Goal: Task Accomplishment & Management: Manage account settings

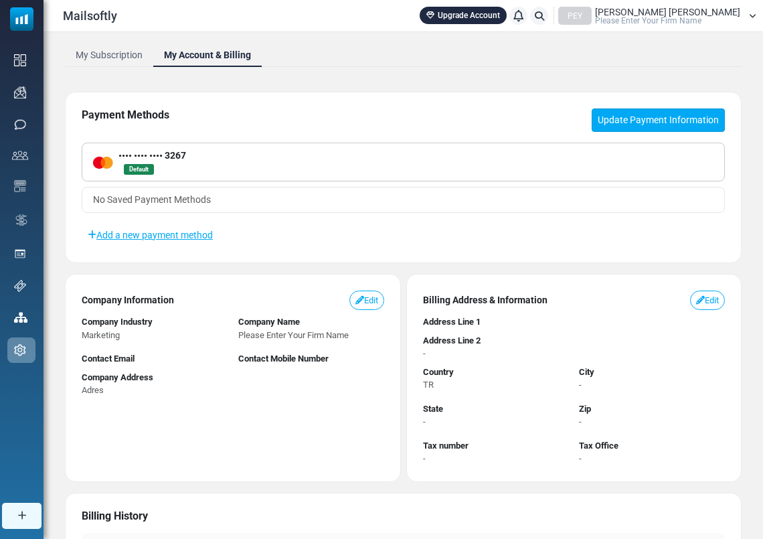
click at [634, 110] on link "Update Payment Information" at bounding box center [658, 119] width 133 height 23
click at [188, 228] on link "Add a new payment method" at bounding box center [150, 235] width 137 height 23
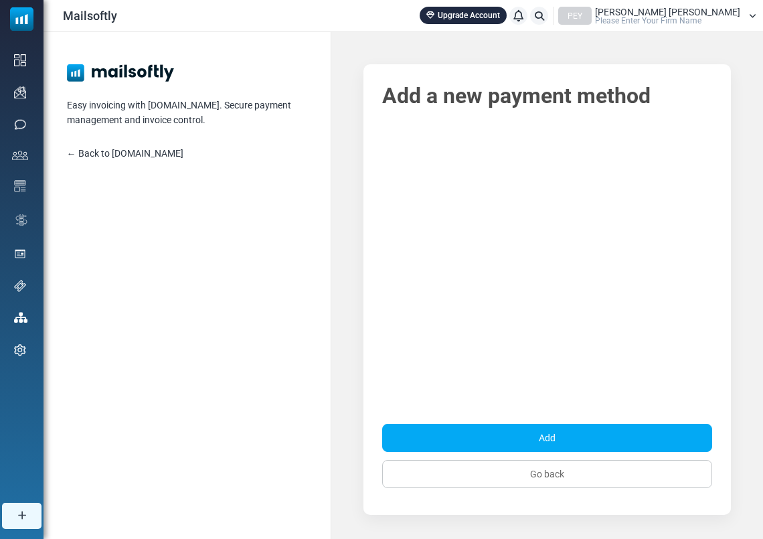
click at [157, 154] on link "← Back to [DOMAIN_NAME]" at bounding box center [125, 153] width 116 height 11
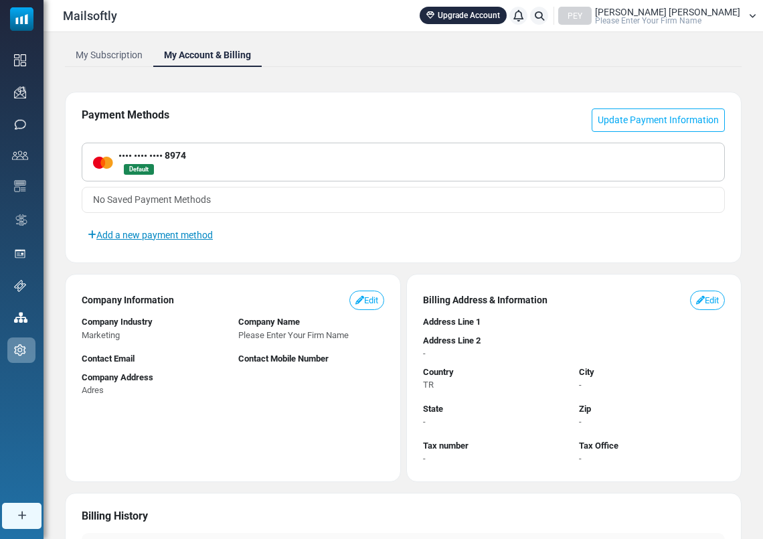
click at [163, 227] on link "Add a new payment method" at bounding box center [150, 235] width 137 height 23
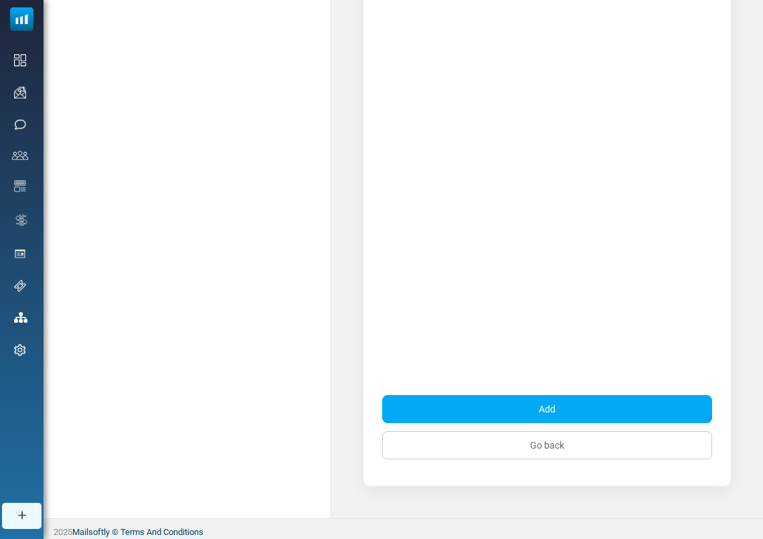
scroll to position [237, 0]
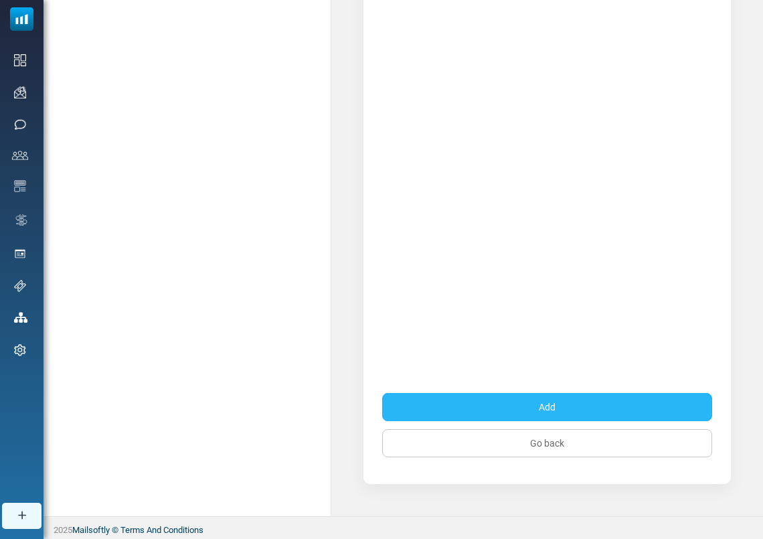
click at [614, 413] on button "Add" at bounding box center [547, 407] width 330 height 28
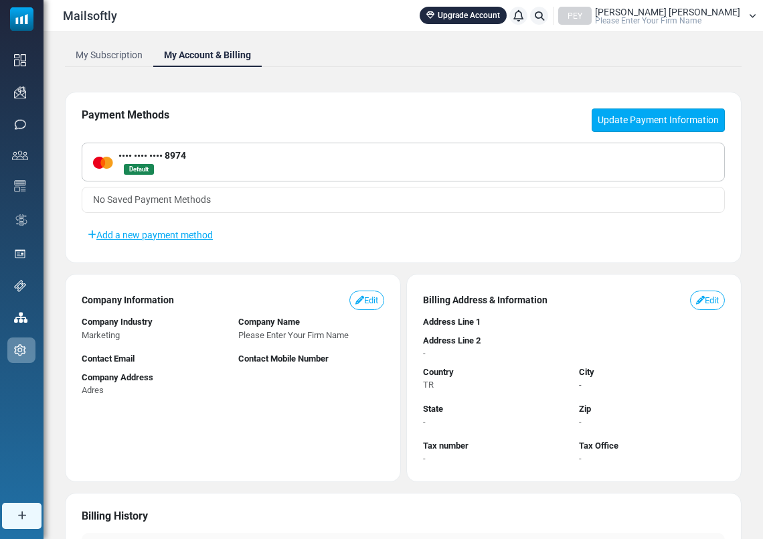
click at [681, 109] on link "Update Payment Information" at bounding box center [658, 119] width 133 height 23
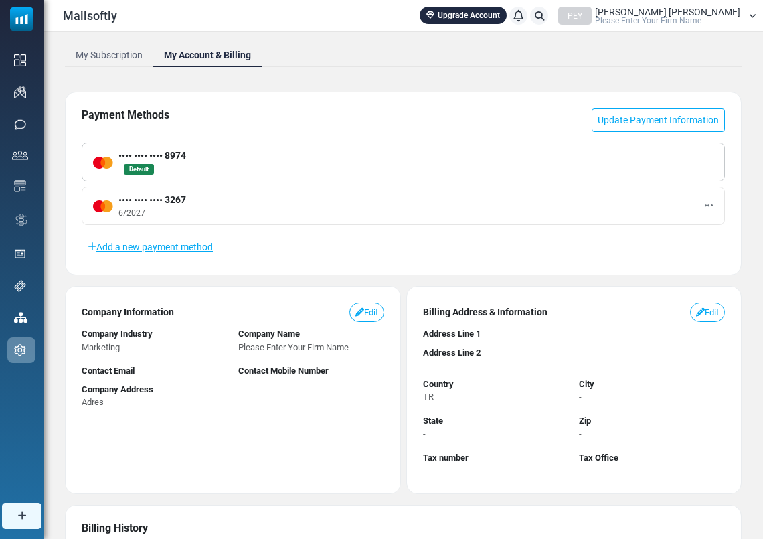
click at [704, 205] on button at bounding box center [708, 205] width 9 height 17
click at [713, 203] on button at bounding box center [708, 205] width 9 height 17
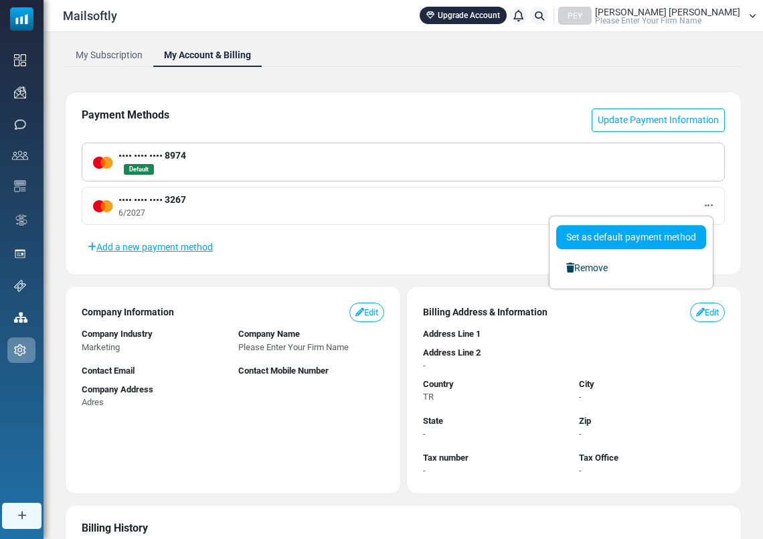
click at [673, 227] on link "Set as default payment method" at bounding box center [631, 237] width 150 height 24
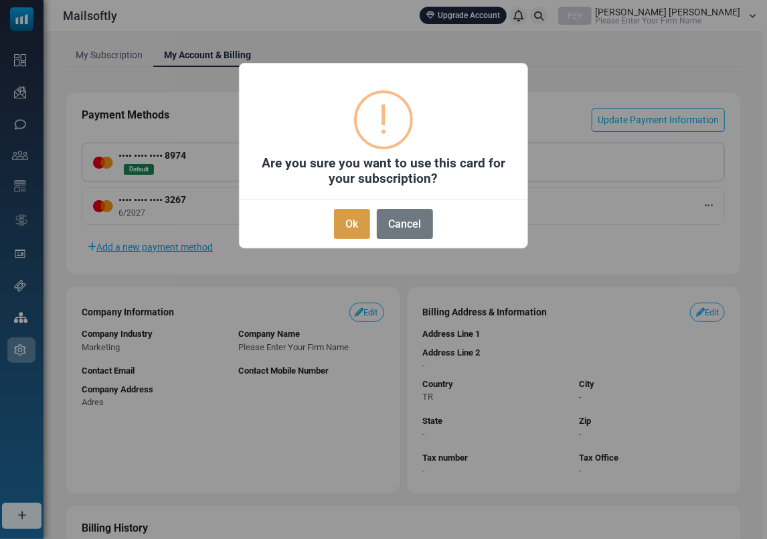
click at [341, 219] on button "Ok" at bounding box center [352, 224] width 36 height 30
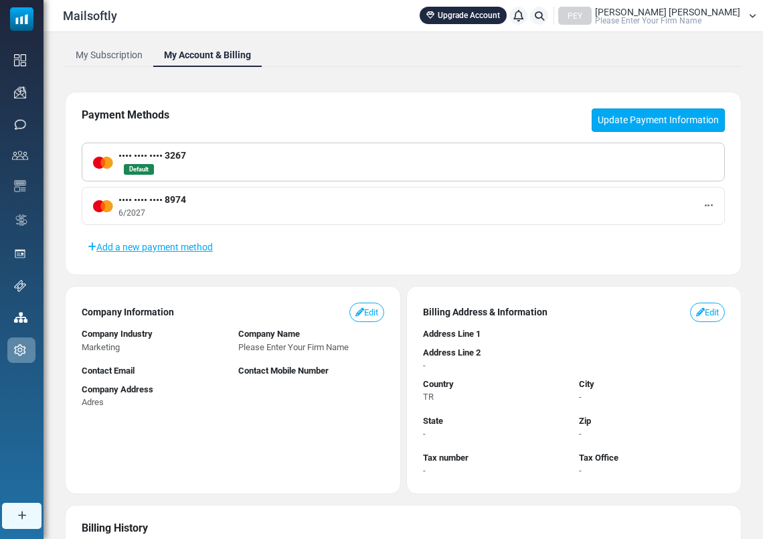
click at [635, 120] on link "Update Payment Information" at bounding box center [658, 119] width 133 height 23
click at [713, 205] on button at bounding box center [708, 205] width 9 height 17
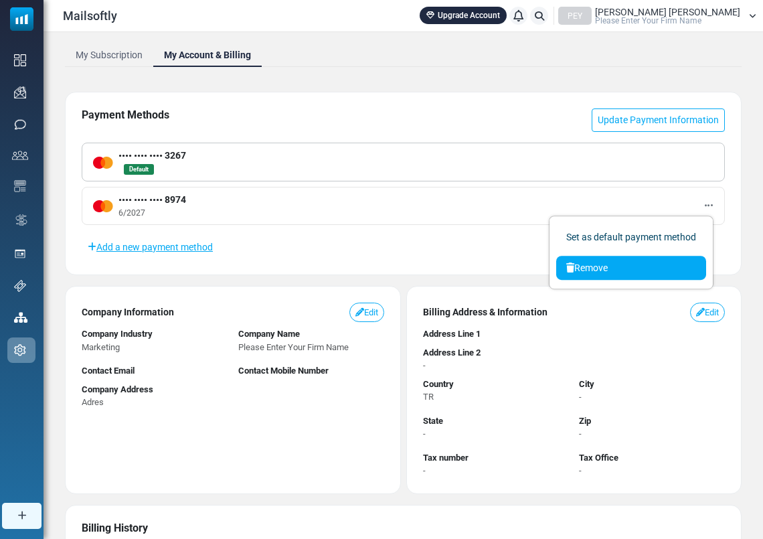
click at [628, 276] on link "Remove" at bounding box center [631, 268] width 150 height 24
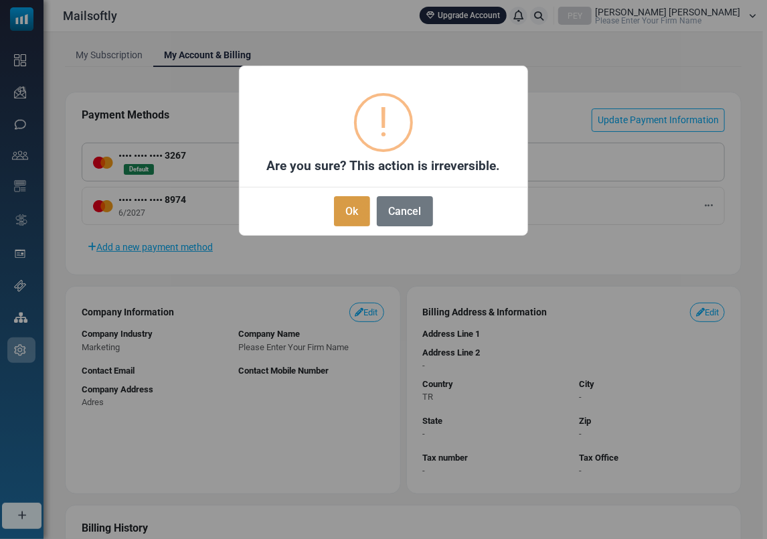
click at [347, 204] on button "Ok" at bounding box center [352, 211] width 36 height 30
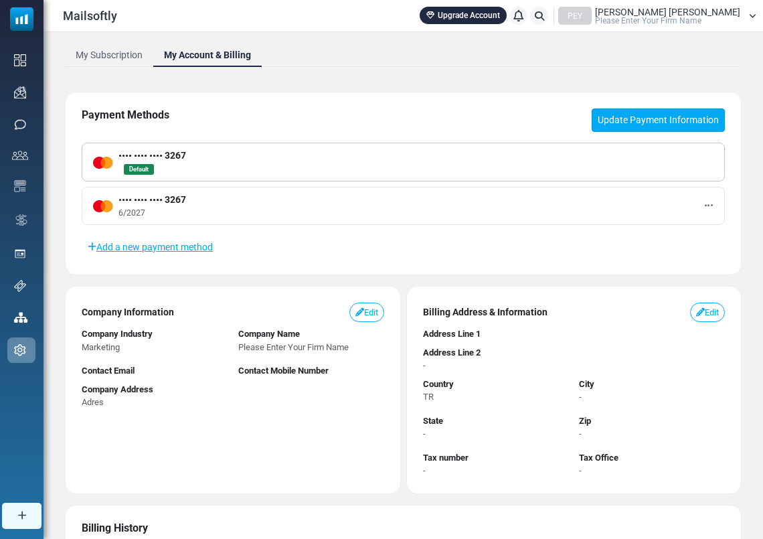
click at [683, 120] on link "Update Payment Information" at bounding box center [658, 119] width 133 height 23
click at [709, 207] on icon at bounding box center [709, 205] width 8 height 9
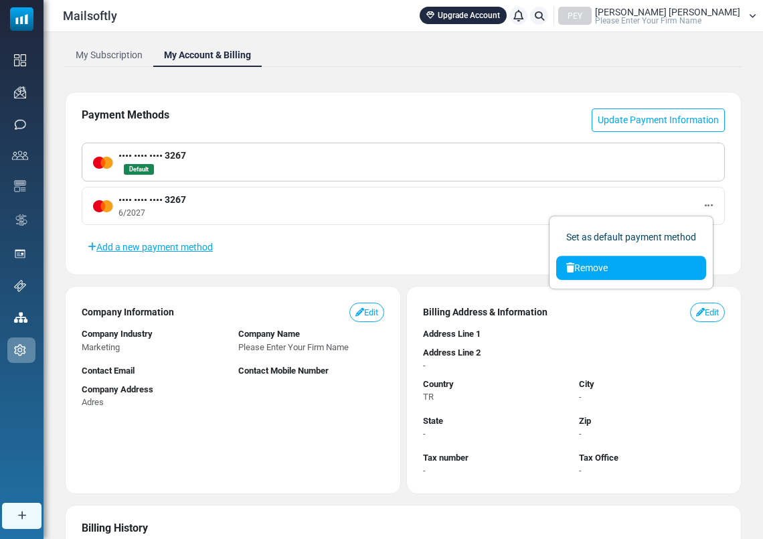
click at [588, 263] on link "Remove" at bounding box center [631, 268] width 150 height 24
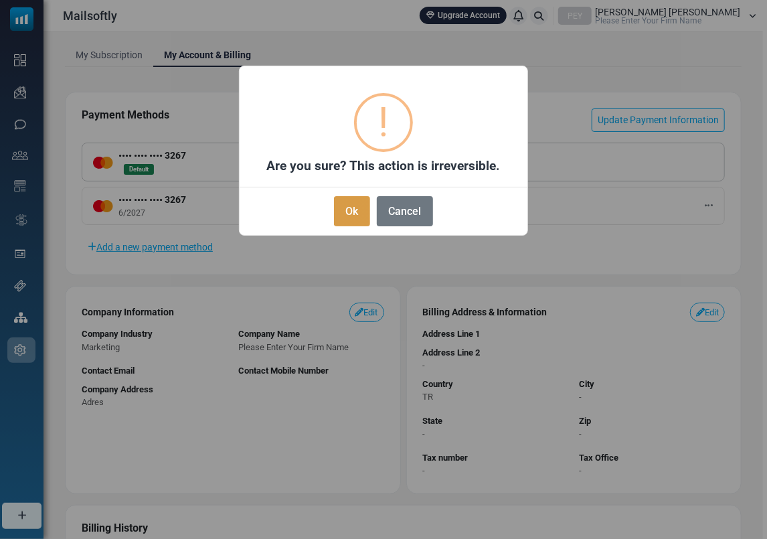
click at [359, 213] on button "Ok" at bounding box center [352, 211] width 36 height 30
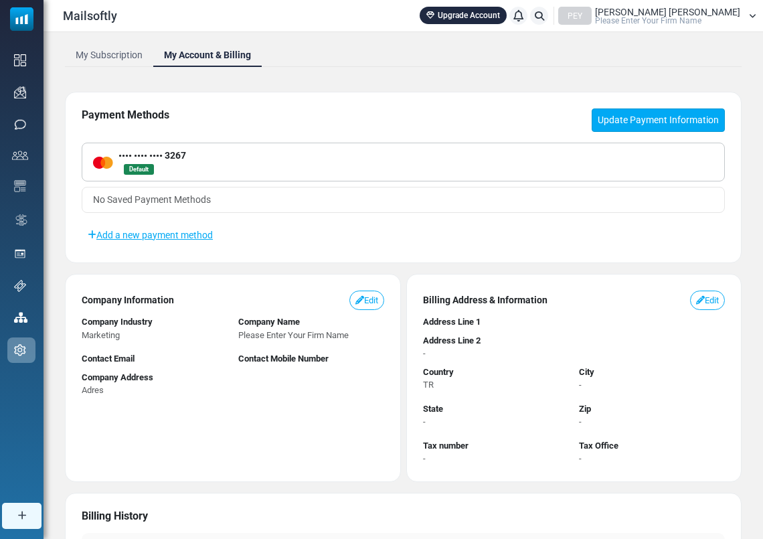
click at [646, 131] on link "Update Payment Information" at bounding box center [658, 119] width 133 height 23
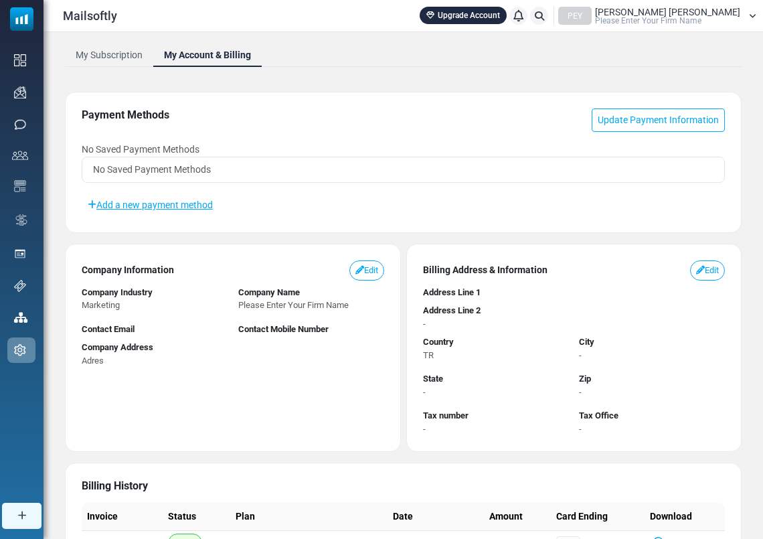
click at [663, 17] on span "Please Enter Your Firm Name" at bounding box center [648, 21] width 106 height 8
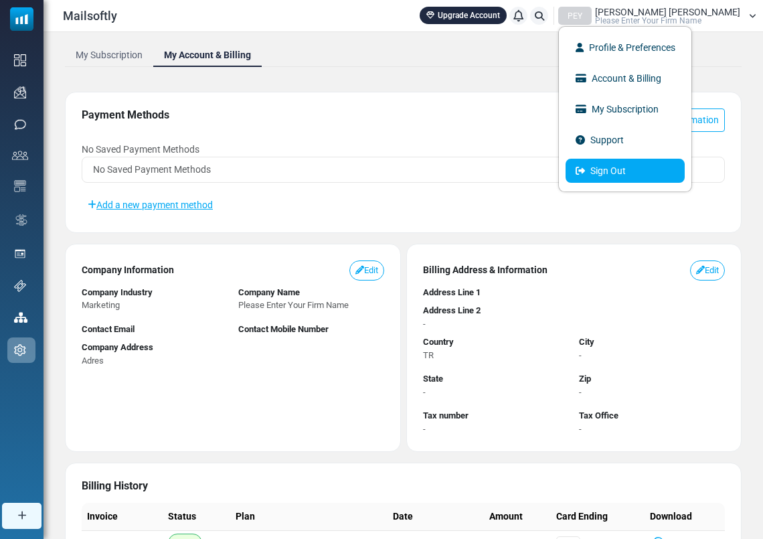
click at [649, 168] on link "Sign Out" at bounding box center [625, 171] width 119 height 24
